Goal: Task Accomplishment & Management: Manage account settings

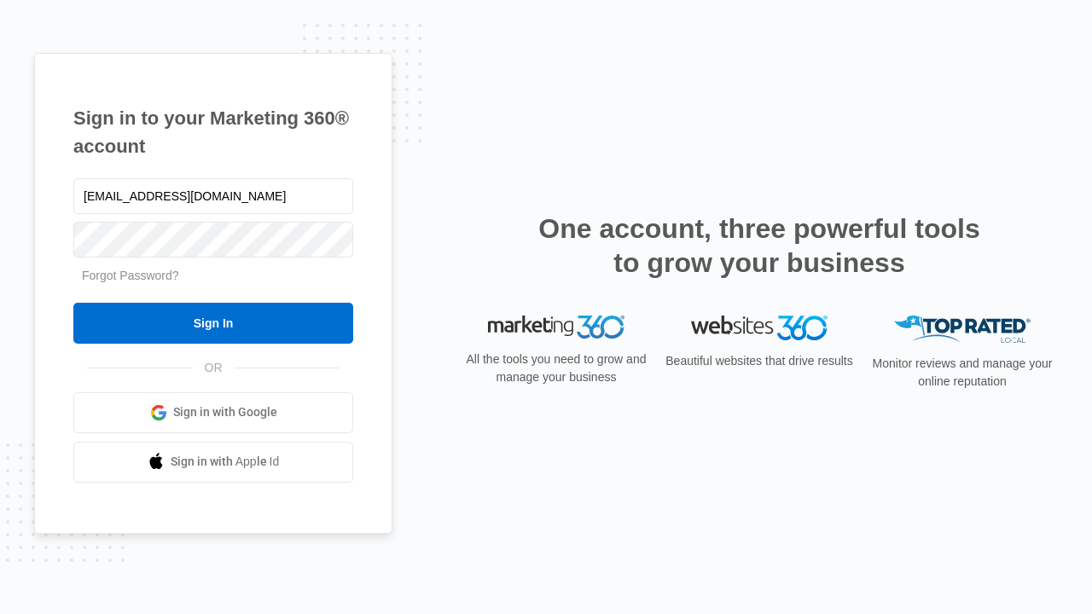
type input "[EMAIL_ADDRESS][DOMAIN_NAME]"
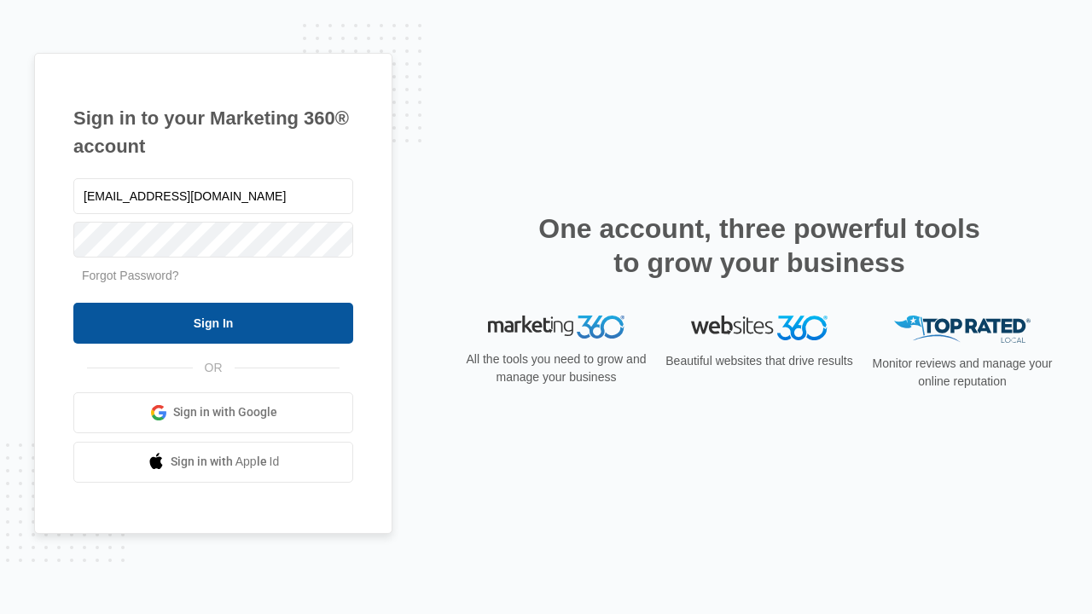
click at [213, 322] on input "Sign In" at bounding box center [213, 323] width 280 height 41
